Goal: Information Seeking & Learning: Learn about a topic

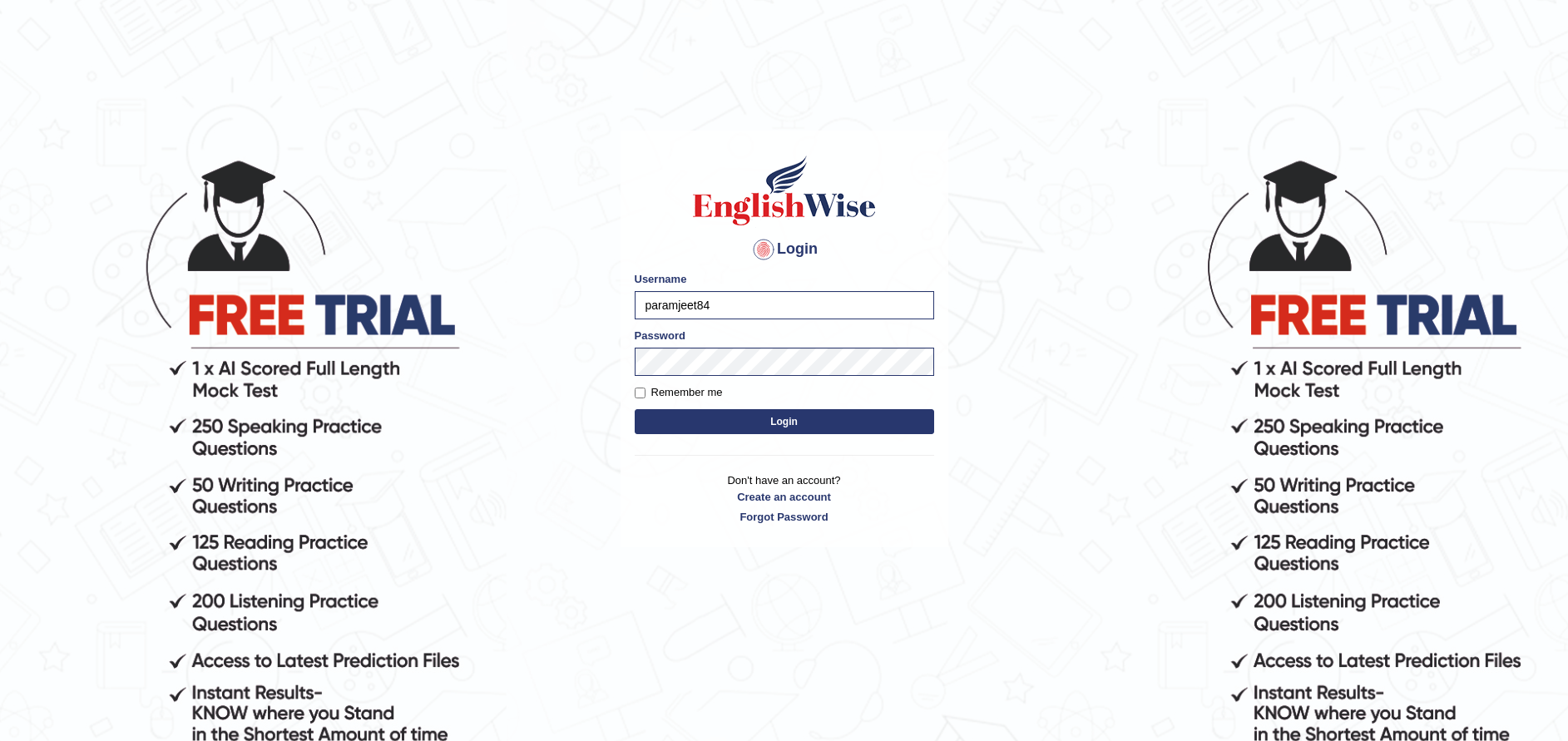
click at [750, 431] on button "Login" at bounding box center [784, 421] width 299 height 25
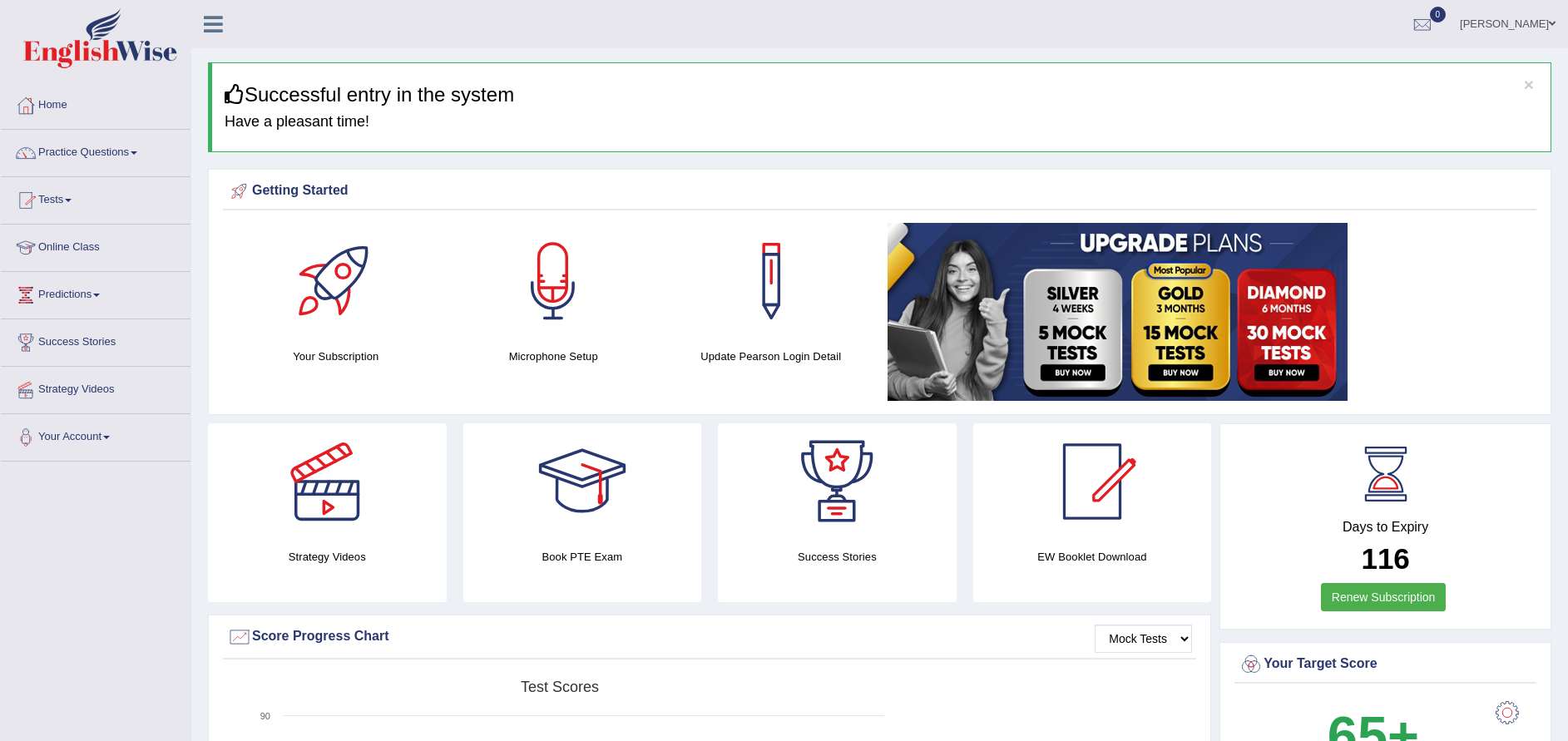
click at [82, 240] on link "Online Class" at bounding box center [96, 245] width 190 height 42
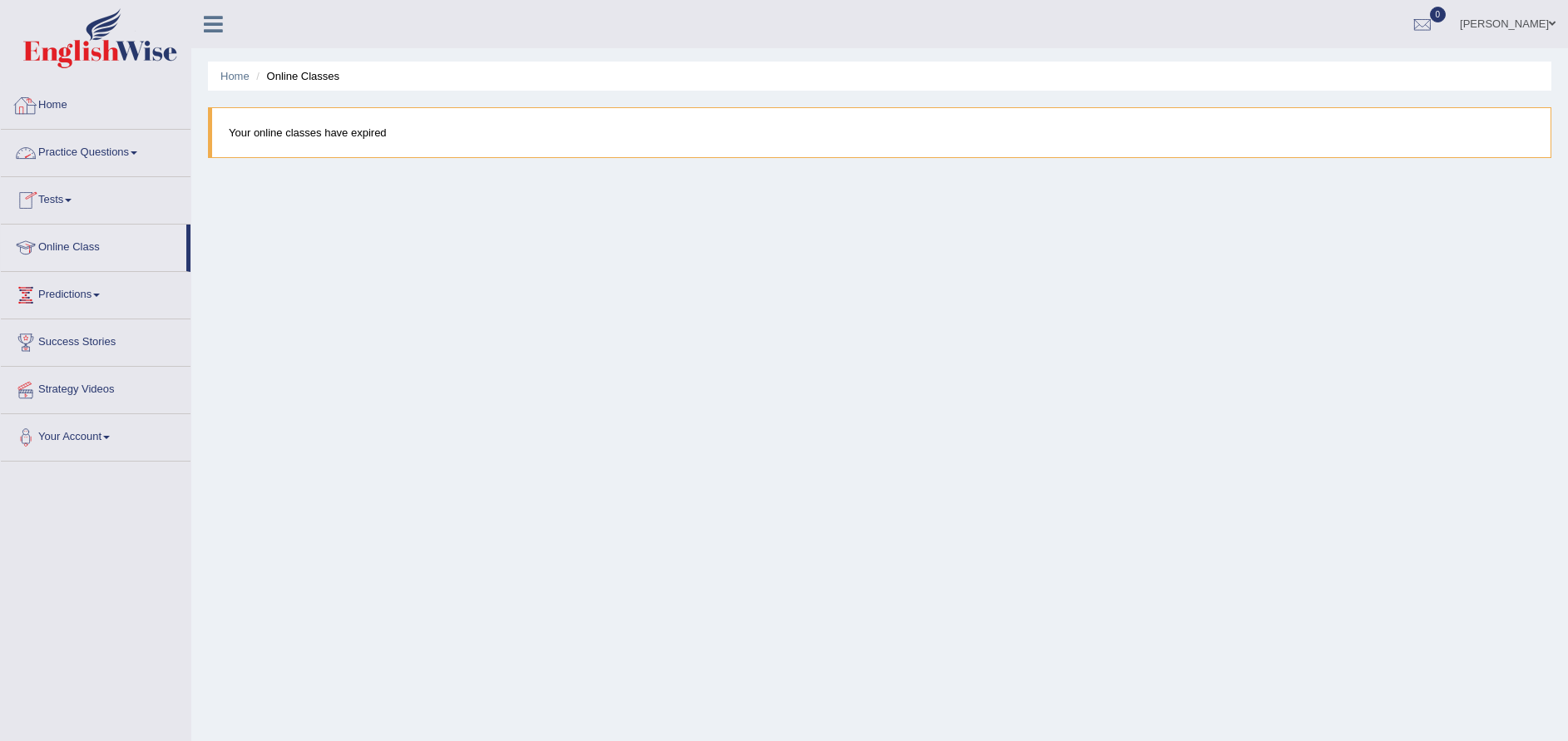
click at [61, 117] on link "Home" at bounding box center [96, 103] width 190 height 42
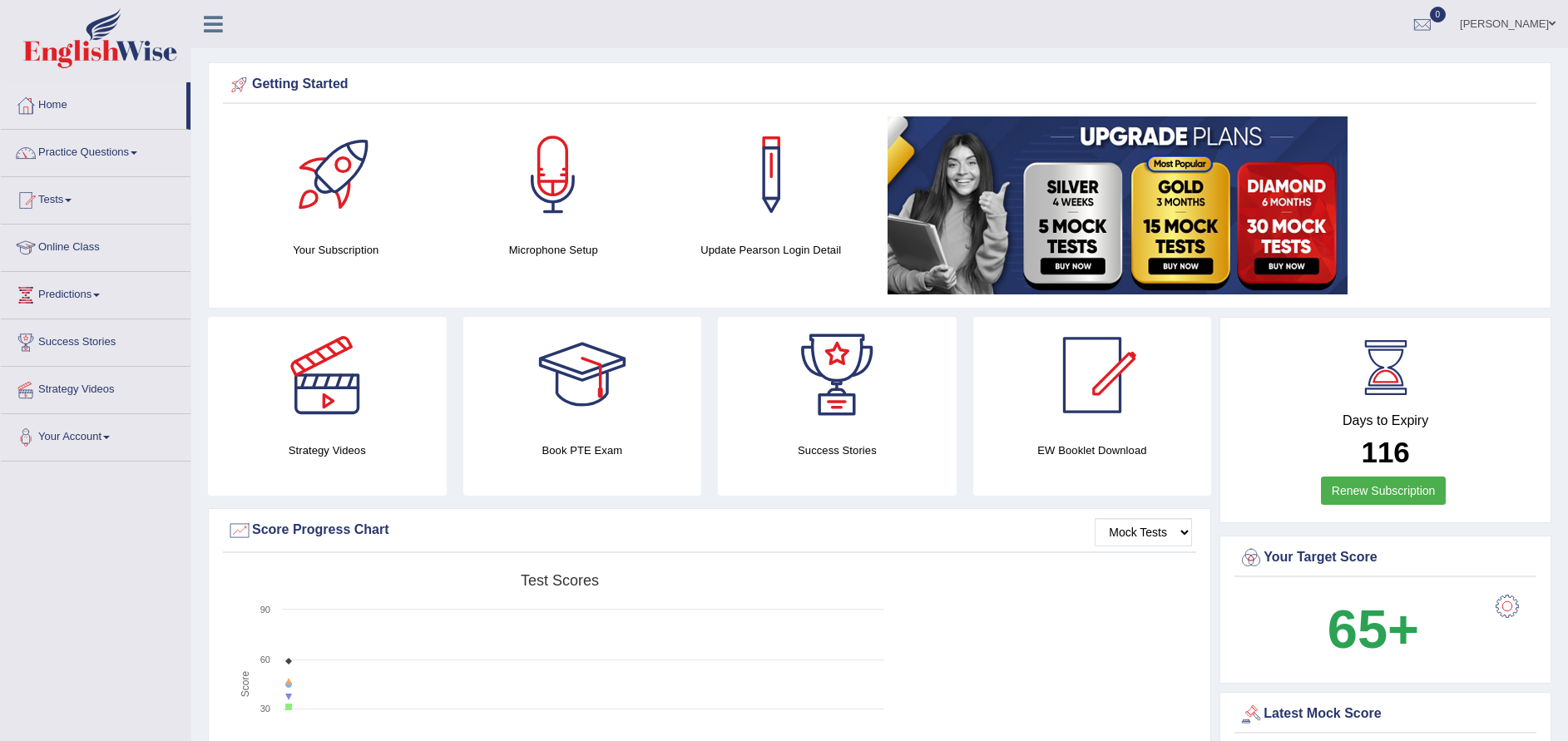
click at [89, 151] on link "Practice Questions" at bounding box center [96, 150] width 190 height 42
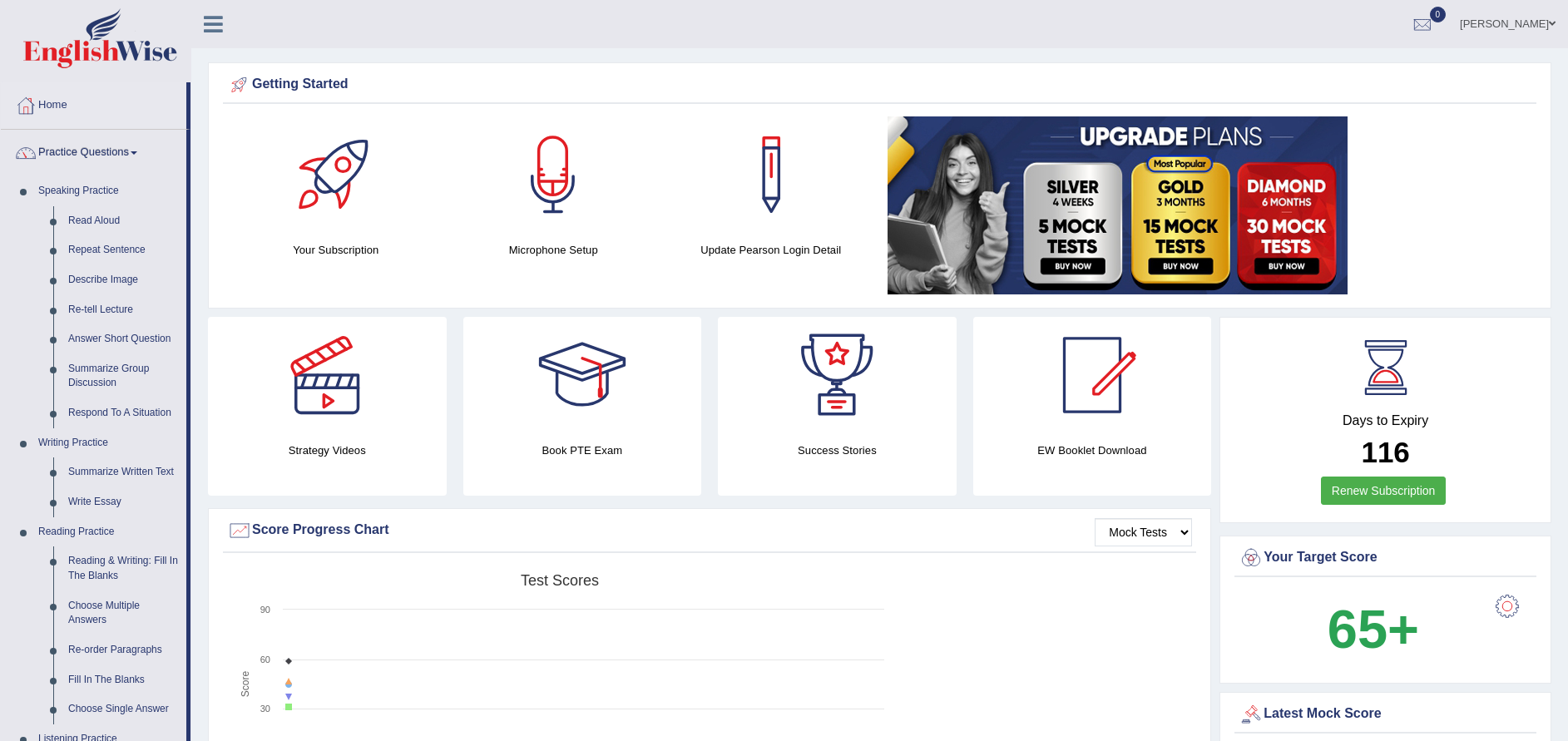
click at [142, 475] on link "Summarize Written Text" at bounding box center [124, 472] width 126 height 30
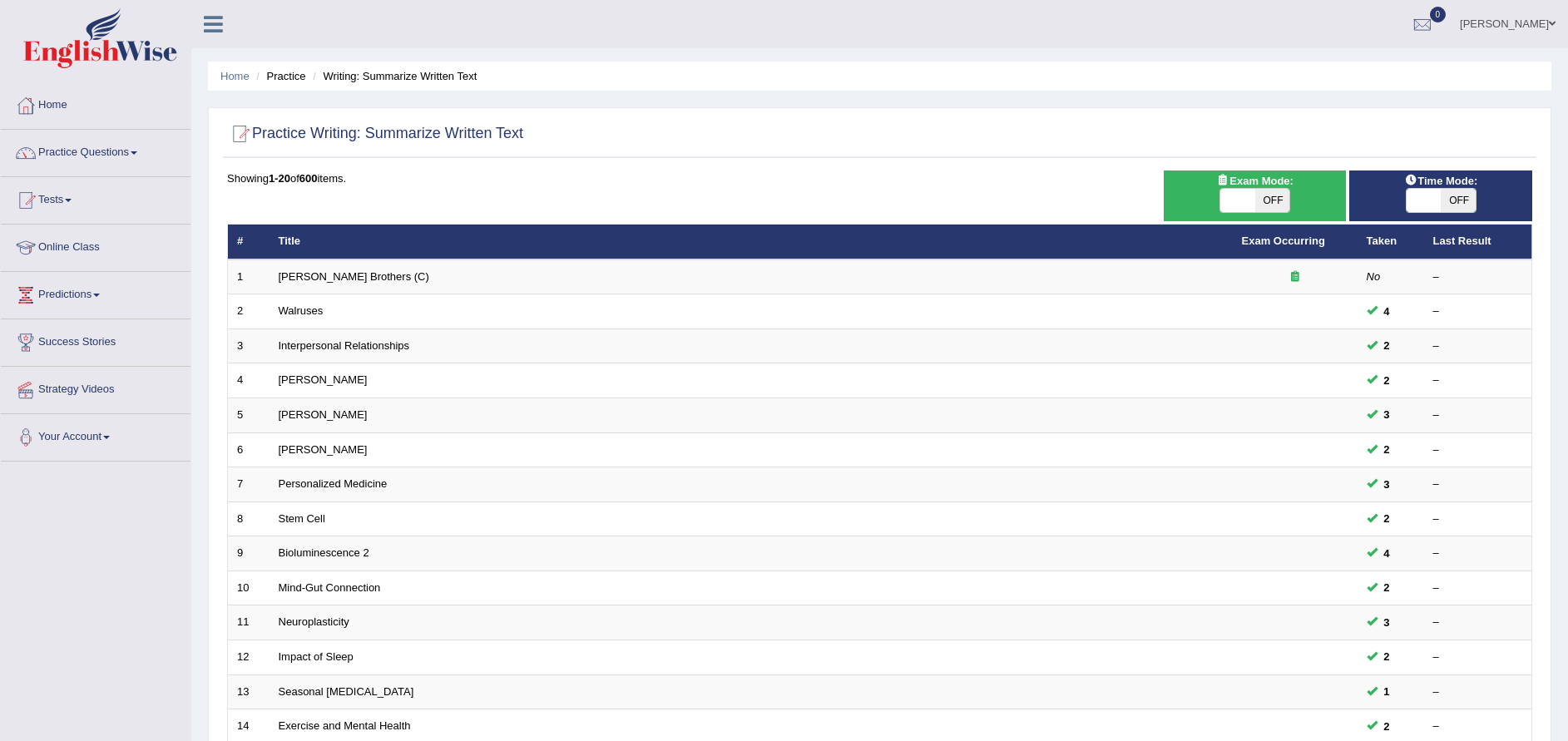
click at [1294, 273] on icon at bounding box center [1294, 276] width 8 height 11
click at [340, 274] on link "[PERSON_NAME] Brothers (C)" at bounding box center [354, 276] width 151 height 12
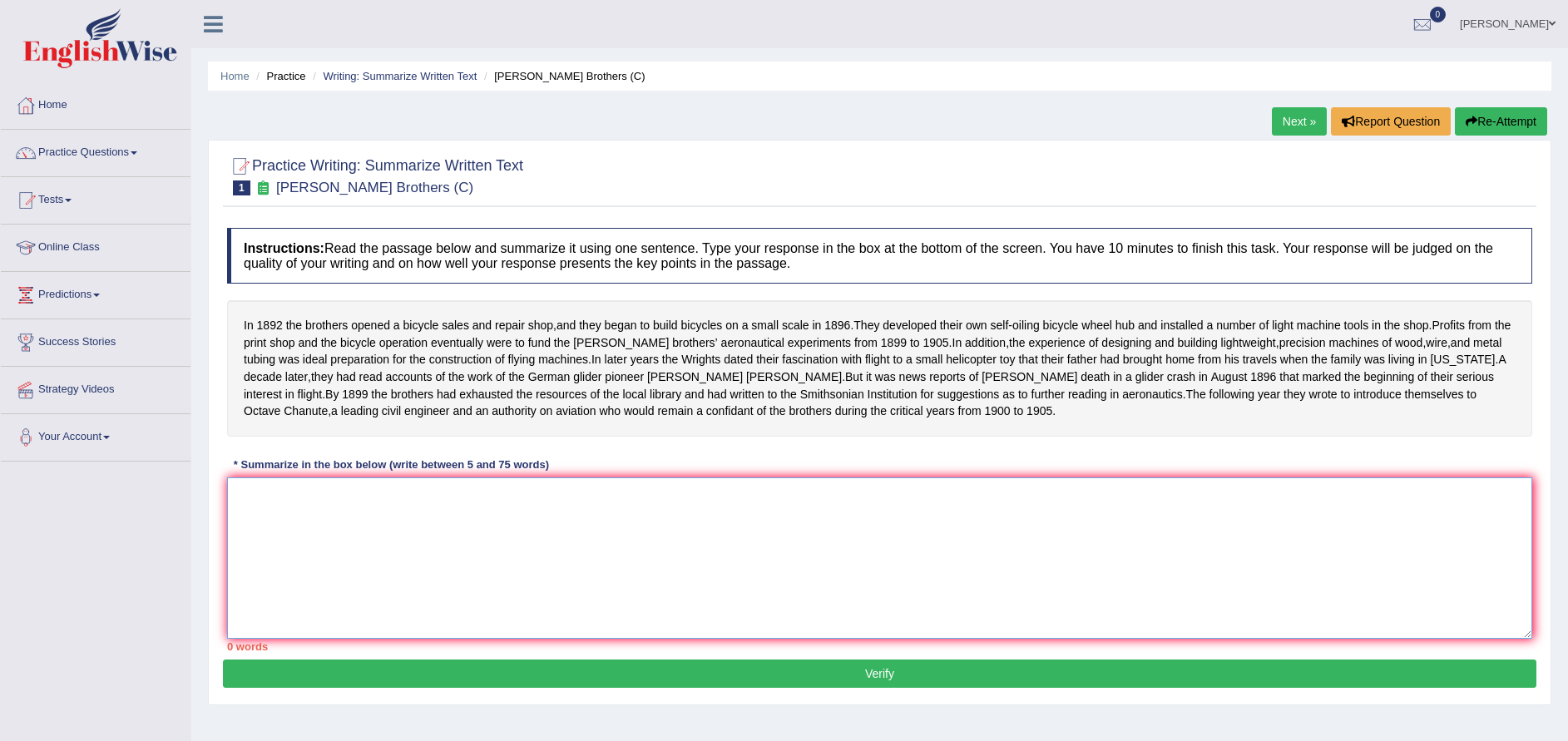
click at [349, 566] on textarea at bounding box center [879, 558] width 1305 height 161
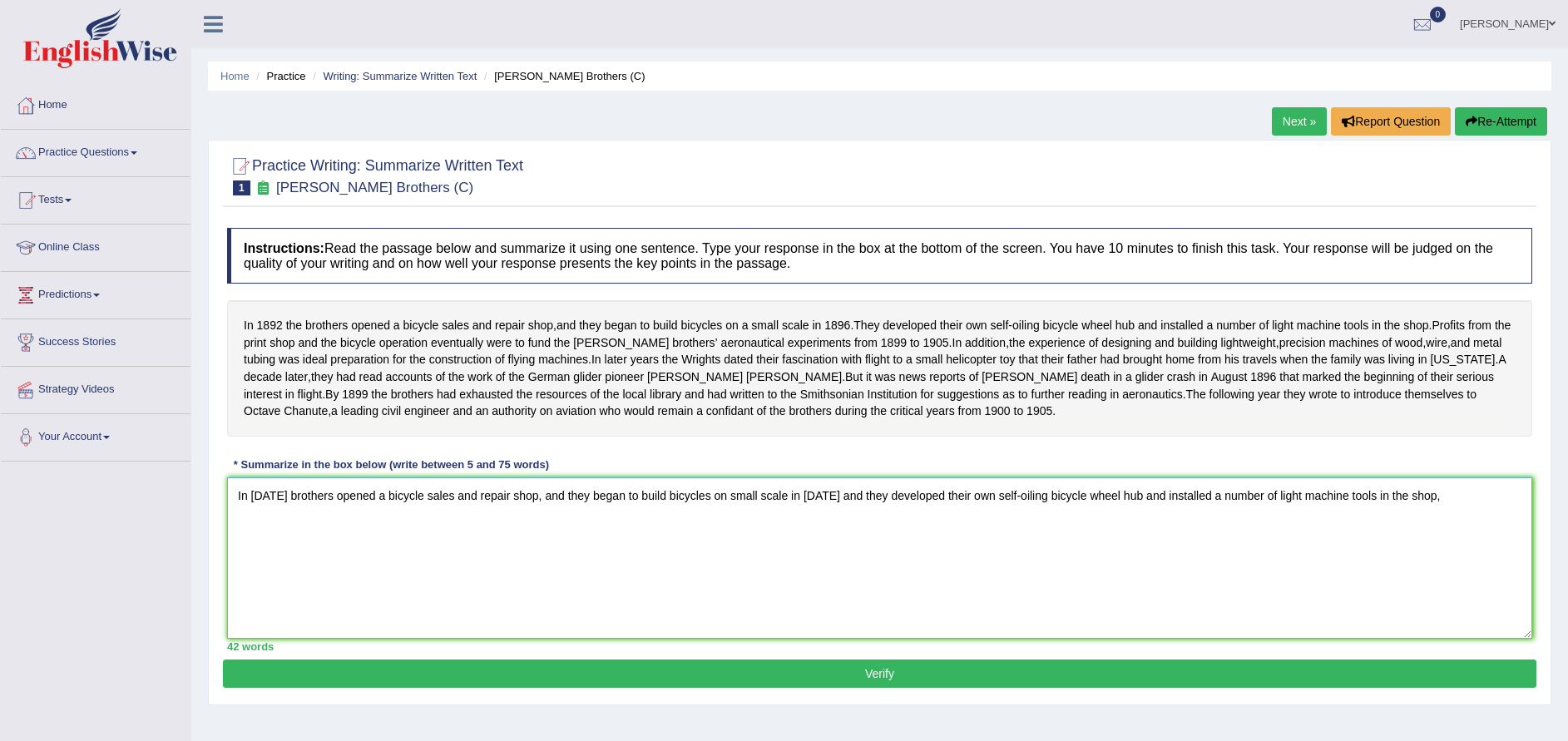
click at [816, 525] on textarea "In 1892 brothers opened a bicycle sales and repair shop, and they began to buil…" at bounding box center [879, 558] width 1305 height 161
click at [842, 529] on textarea "In 1892 brothers opened a bicycle sales and repair shop, and they began to buil…" at bounding box center [879, 558] width 1305 height 161
click at [1468, 536] on textarea "In 1892 brothers opened a bicycle sales and repair shop, and they began to buil…" at bounding box center [879, 558] width 1305 height 161
type textarea "In 1892 brothers opened a bicycle sales and repair shop, and they began to buil…"
drag, startPoint x: 1927, startPoint y: 5, endPoint x: 765, endPoint y: 562, distance: 1288.6
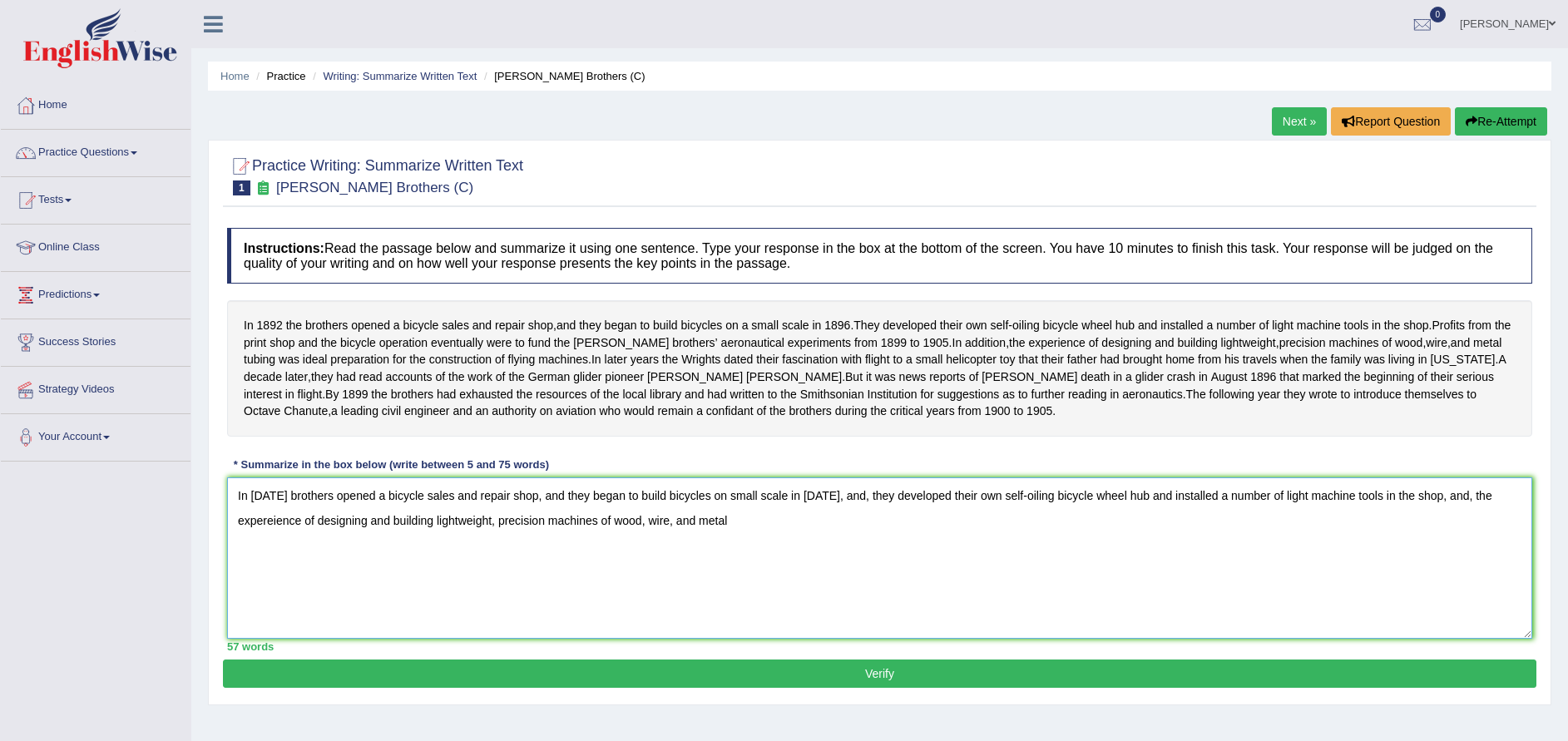
click at [765, 562] on textarea "In 1892 brothers opened a bicycle sales and repair shop, and they began to buil…" at bounding box center [879, 558] width 1305 height 161
click at [769, 594] on textarea "In 1892 brothers opened a bicycle sales and repair shop, and they began to buil…" at bounding box center [879, 558] width 1305 height 161
click at [779, 565] on textarea "In 1892 brothers opened a bicycle sales and repair shop, and they began to buil…" at bounding box center [879, 558] width 1305 height 161
click at [753, 545] on textarea "In 1892 brothers opened a bicycle sales and repair shop, and they began to buil…" at bounding box center [879, 558] width 1305 height 161
